Goal: Task Accomplishment & Management: Use online tool/utility

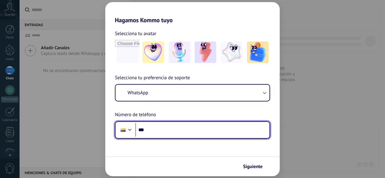
click at [165, 131] on input "***" at bounding box center [202, 130] width 134 height 14
type input "**********"
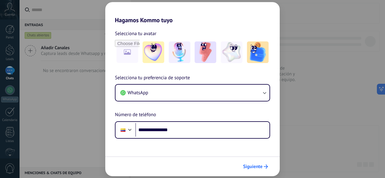
click at [251, 163] on button "Siguiente" at bounding box center [255, 167] width 30 height 10
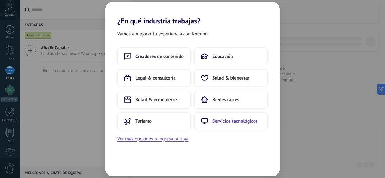
click at [217, 119] on span "Servicios tecnológicos" at bounding box center [234, 121] width 45 height 6
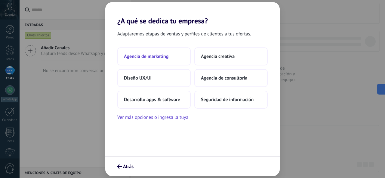
click at [175, 60] on button "Agencia de marketing" at bounding box center [153, 56] width 73 height 18
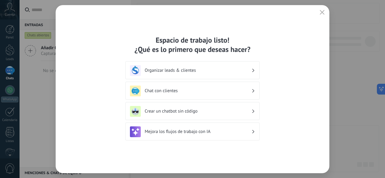
click at [191, 75] on div "Organizar leads & clientes" at bounding box center [192, 70] width 125 height 11
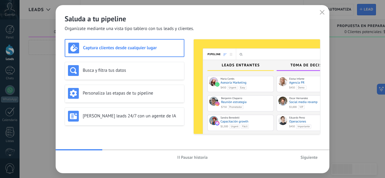
click at [304, 156] on span "Siguiente" at bounding box center [308, 157] width 17 height 4
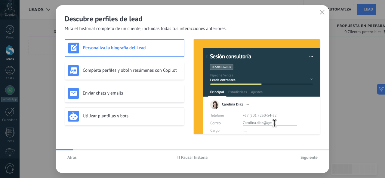
click at [307, 157] on span "Siguiente" at bounding box center [308, 157] width 17 height 4
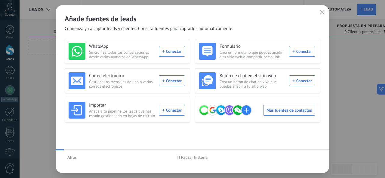
click at [307, 157] on div "Atrás Pausar historia" at bounding box center [193, 158] width 274 height 14
click at [321, 11] on icon "button" at bounding box center [321, 12] width 5 height 5
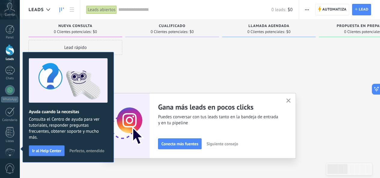
click at [289, 99] on icon "button" at bounding box center [288, 101] width 5 height 5
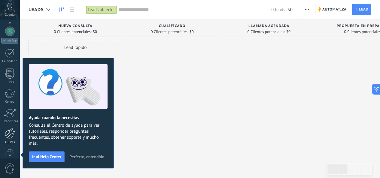
click at [8, 137] on div at bounding box center [10, 133] width 10 height 11
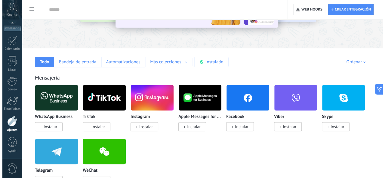
scroll to position [87, 0]
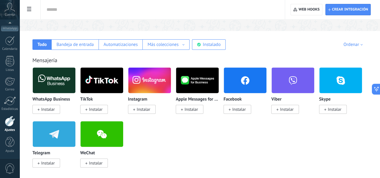
click at [55, 109] on span "Instalar" at bounding box center [48, 109] width 14 height 5
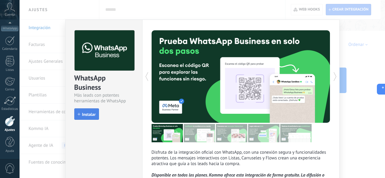
click at [93, 116] on span "Instalar" at bounding box center [89, 114] width 14 height 4
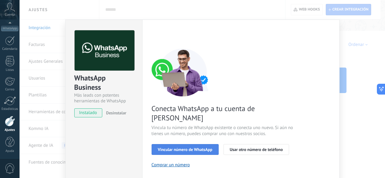
click at [169, 148] on span "Vincular número de WhatsApp" at bounding box center [185, 150] width 54 height 4
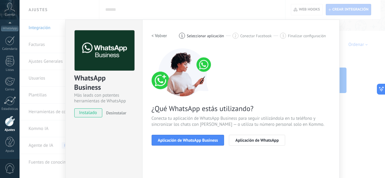
click at [169, 140] on span "Aplicación de WhatsApp Business" at bounding box center [188, 140] width 60 height 4
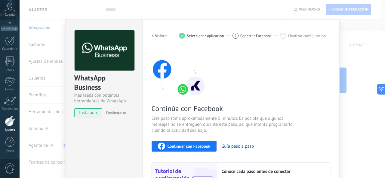
click at [173, 146] on span "Continuar con Facebook" at bounding box center [188, 146] width 43 height 4
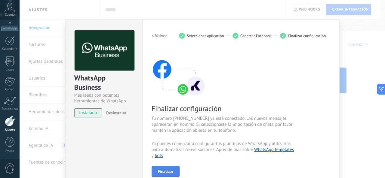
click at [174, 169] on button "Finalizar" at bounding box center [165, 171] width 28 height 11
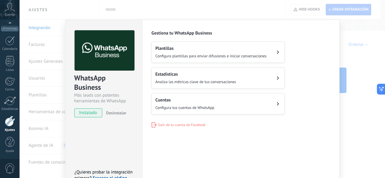
click at [182, 95] on button "Cuentas Configura tus cuentas de WhatsApp" at bounding box center [217, 103] width 133 height 21
